Goal: Obtain resource: Download file/media

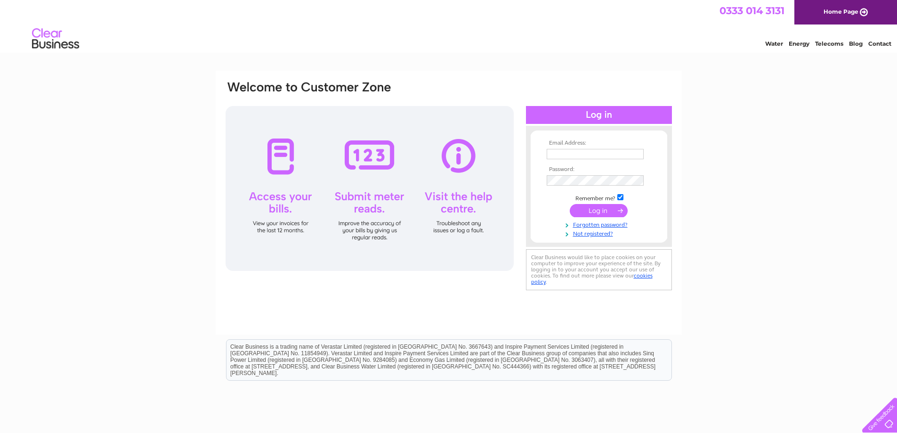
type input "[EMAIL_ADDRESS][DOMAIN_NAME]"
click at [607, 211] on input "submit" at bounding box center [599, 210] width 58 height 13
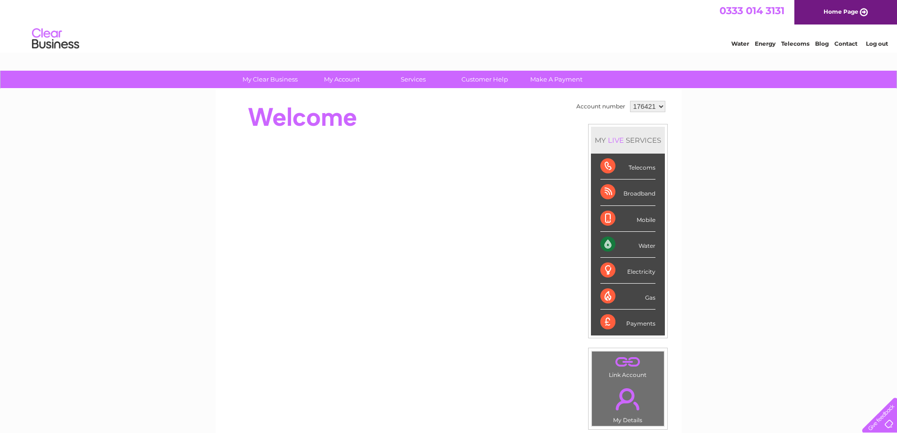
click at [661, 105] on select "176421" at bounding box center [647, 106] width 35 height 11
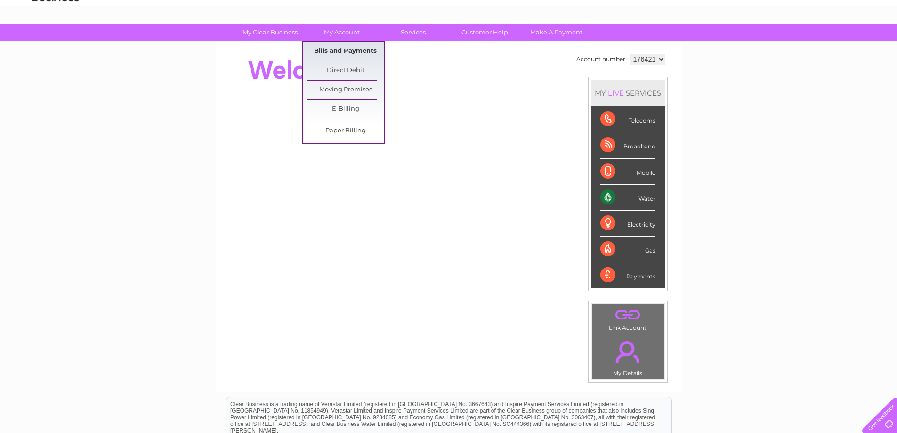
click at [339, 50] on link "Bills and Payments" at bounding box center [345, 51] width 78 height 19
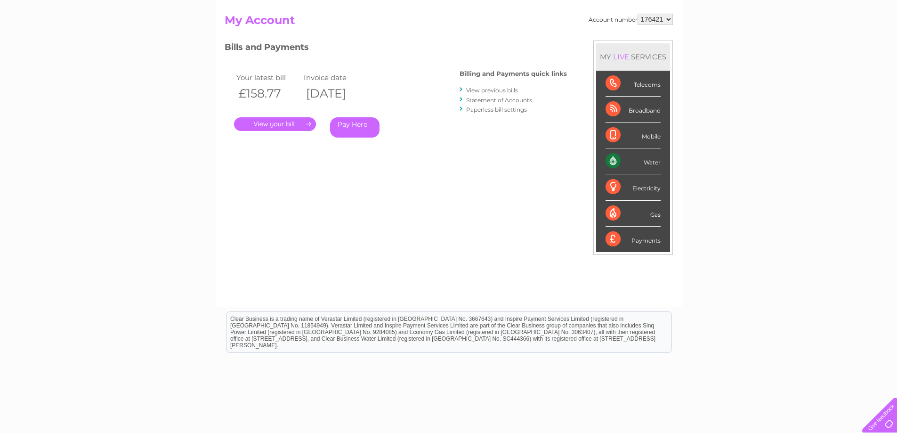
scroll to position [47, 0]
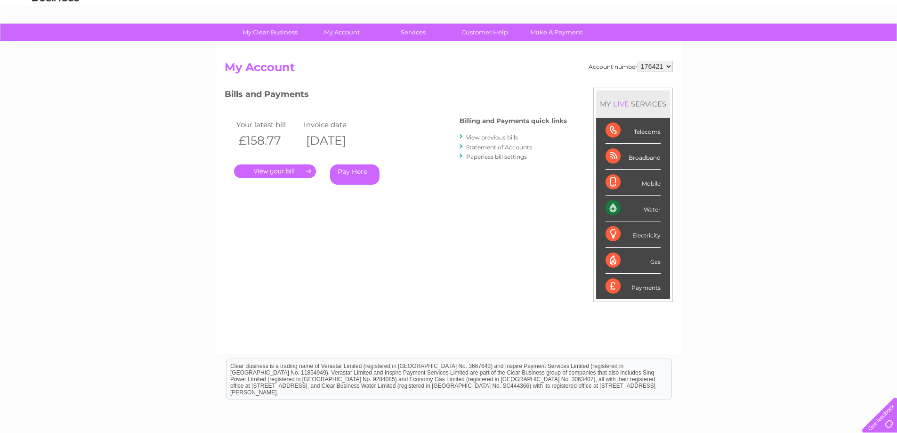
click at [509, 138] on link "View previous bills" at bounding box center [492, 137] width 52 height 7
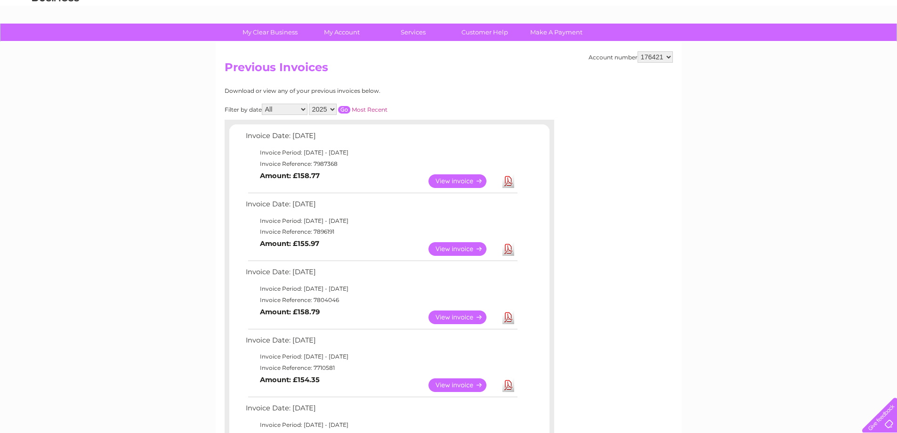
scroll to position [94, 0]
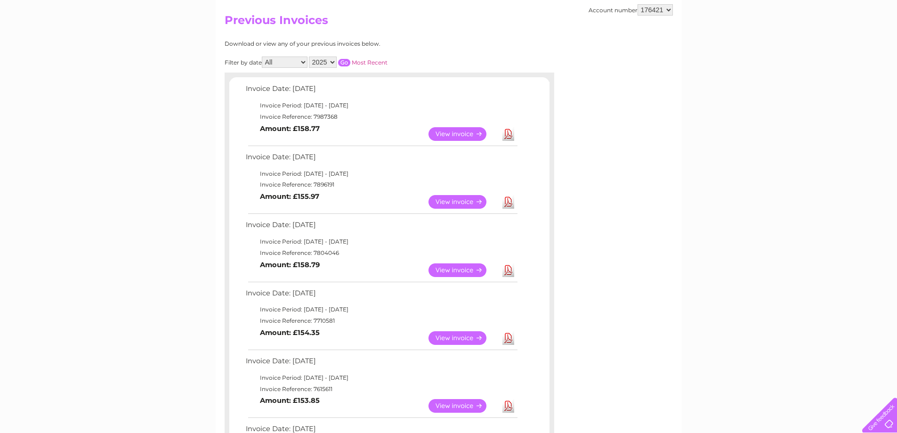
click at [508, 202] on link "Download" at bounding box center [508, 202] width 12 height 14
click at [510, 135] on link "Download" at bounding box center [508, 134] width 12 height 14
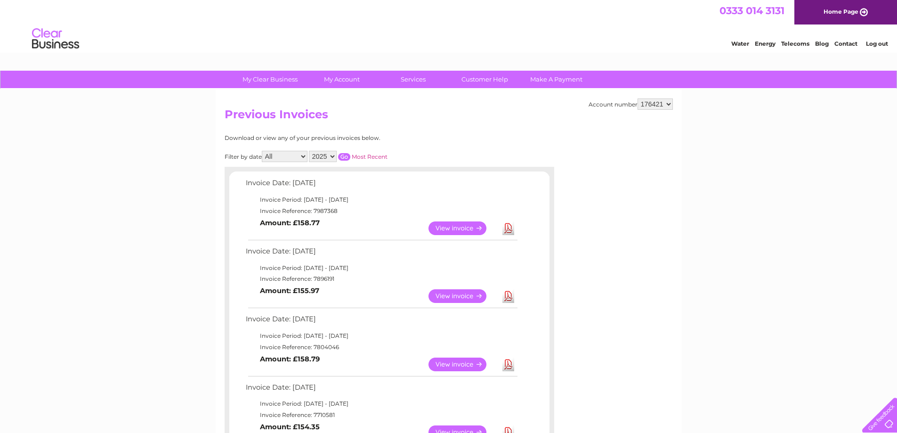
click at [882, 47] on link "Log out" at bounding box center [877, 43] width 22 height 7
